Goal: Obtain resource: Download file/media

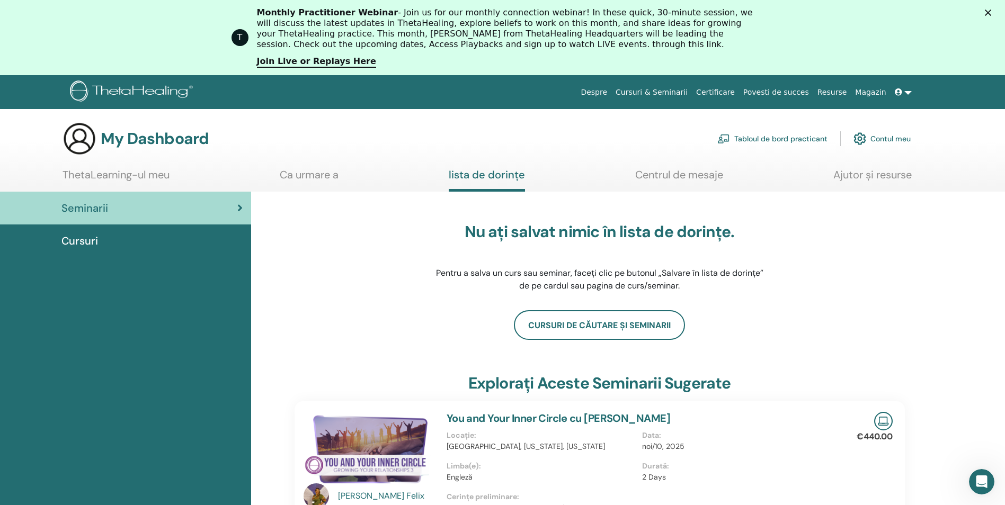
click at [867, 139] on link "Contul meu" at bounding box center [881, 138] width 57 height 23
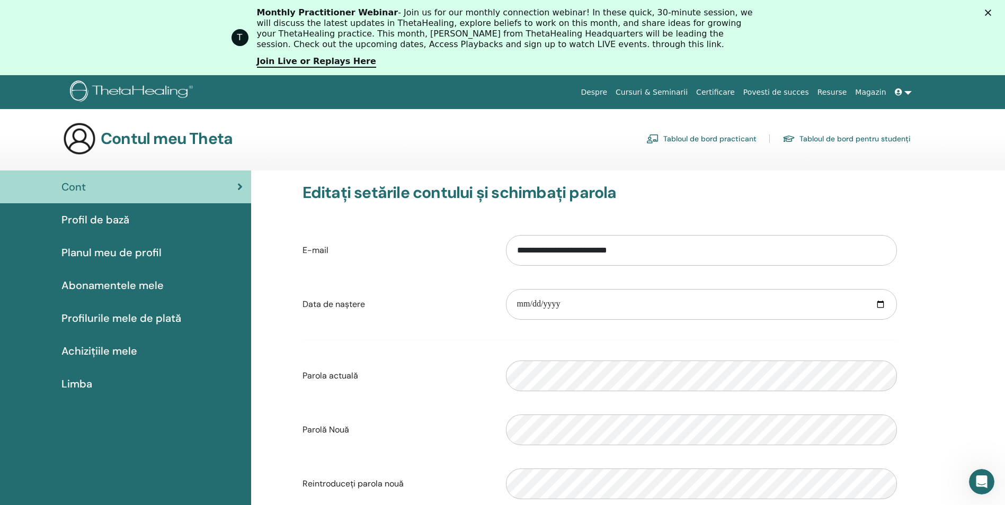
click at [733, 90] on link "Certificare" at bounding box center [715, 93] width 47 height 20
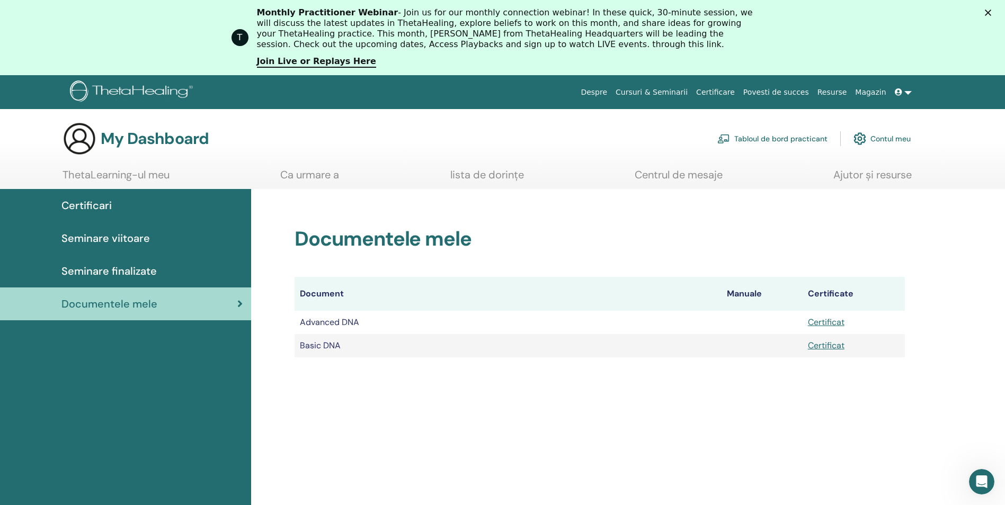
click at [336, 326] on td "Advanced DNA" at bounding box center [507, 322] width 427 height 23
click at [826, 321] on link "Certificat" at bounding box center [826, 322] width 37 height 11
